Goal: Information Seeking & Learning: Stay updated

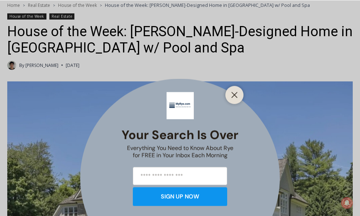
scroll to position [186, 0]
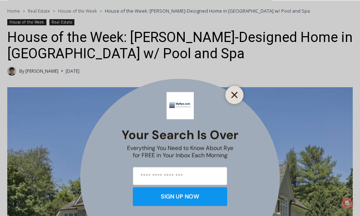
click at [234, 95] on line "Close" at bounding box center [234, 94] width 5 height 5
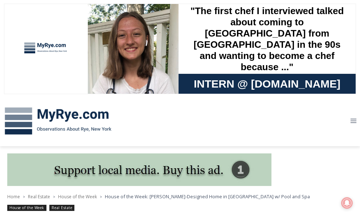
scroll to position [0, 0]
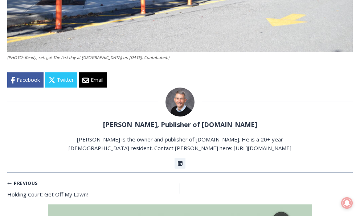
scroll to position [1796, 0]
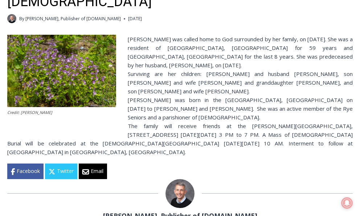
scroll to position [205, 0]
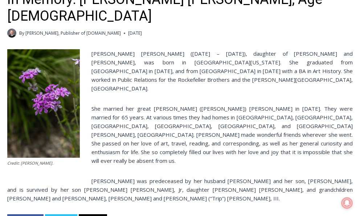
scroll to position [190, 0]
